Goal: Find specific page/section: Find specific page/section

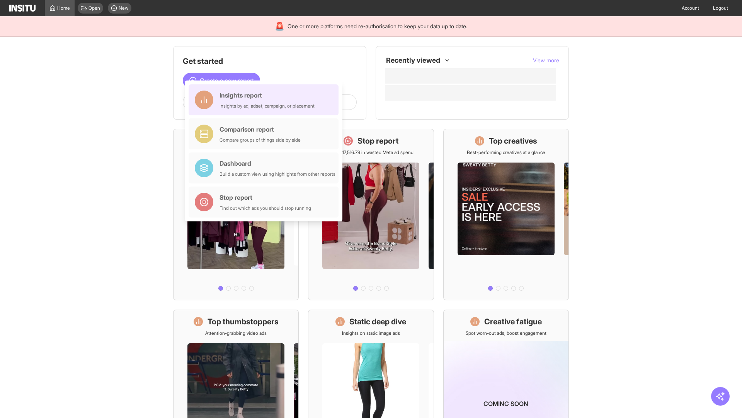
click at [266, 100] on div "Insights report Insights by ad, adset, campaign, or placement" at bounding box center [267, 99] width 95 height 19
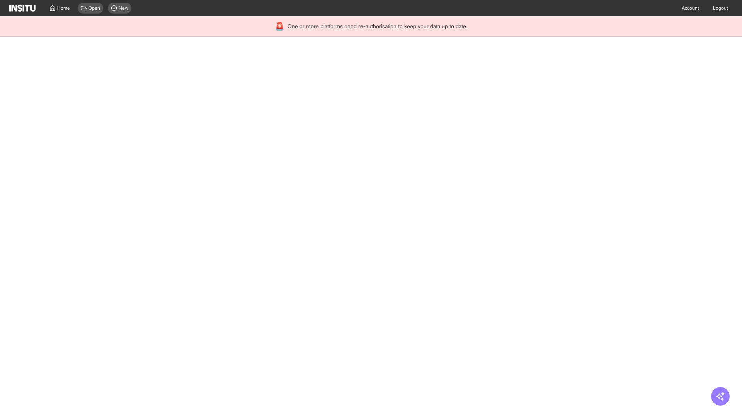
select select "**"
